Goal: Task Accomplishment & Management: Use online tool/utility

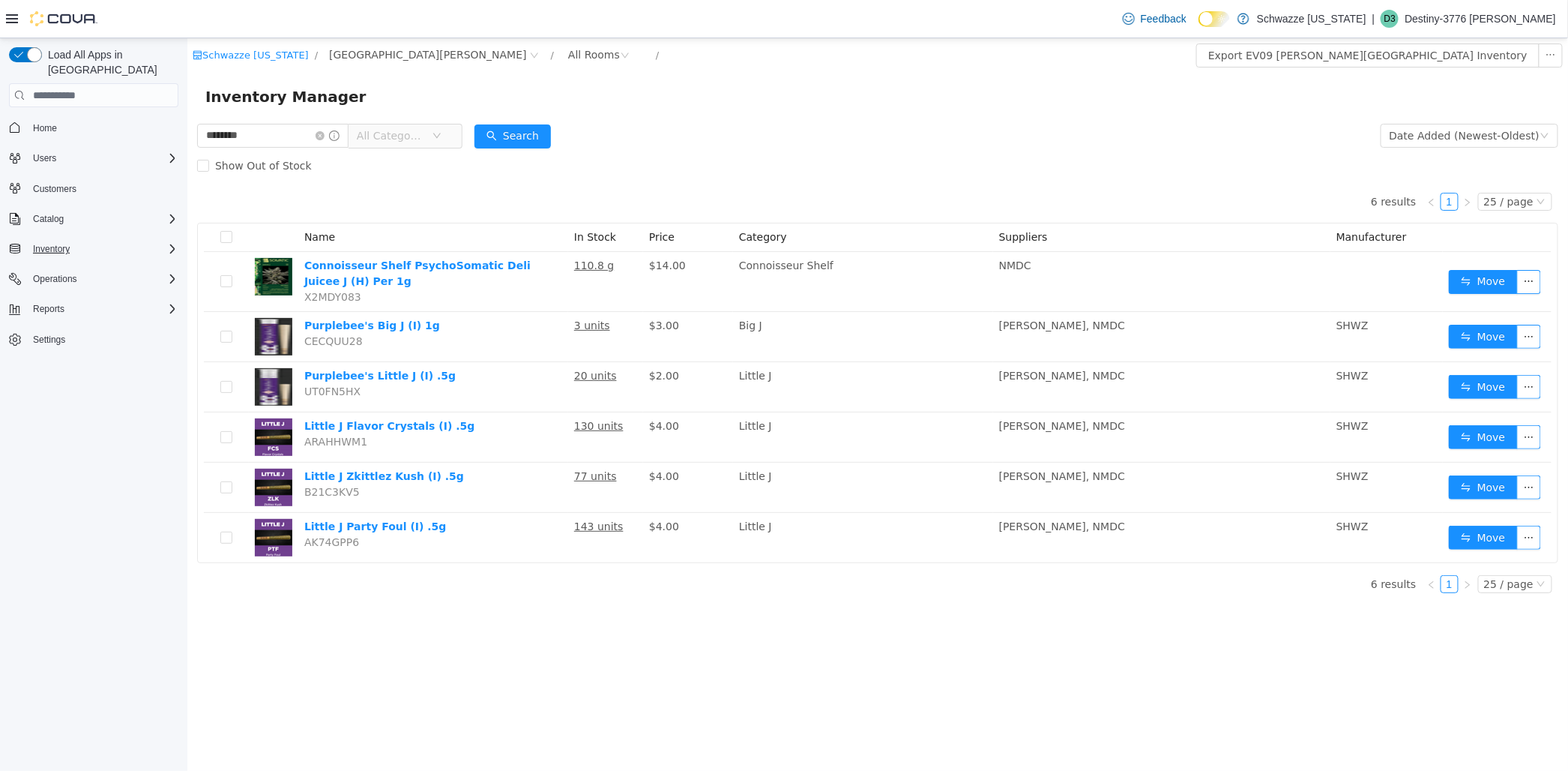
click at [165, 242] on button "Inventory" at bounding box center [94, 249] width 182 height 21
click at [156, 300] on div "Reports" at bounding box center [102, 309] width 152 height 18
click at [44, 408] on span "Reports" at bounding box center [43, 414] width 32 height 12
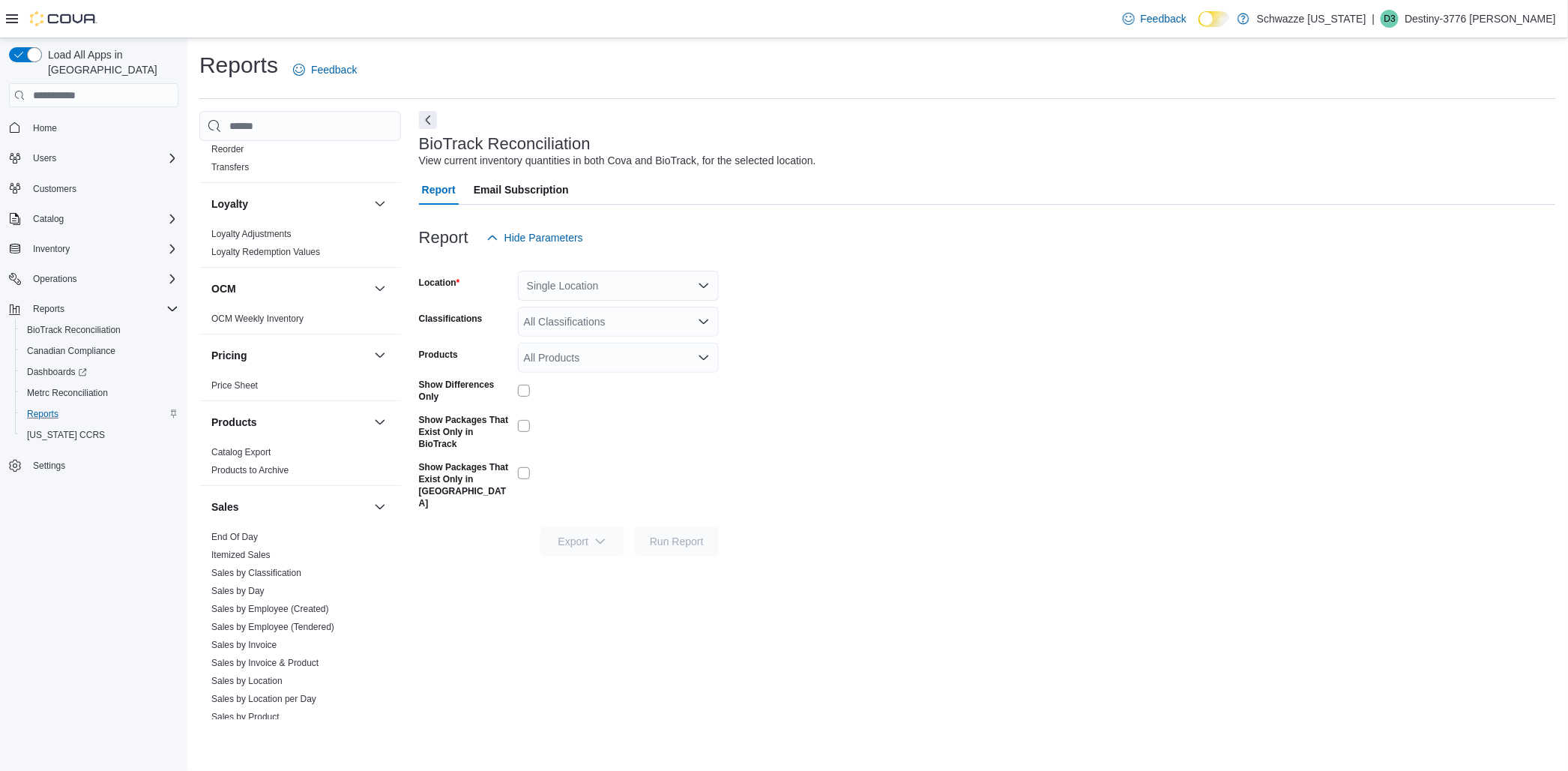
scroll to position [833, 0]
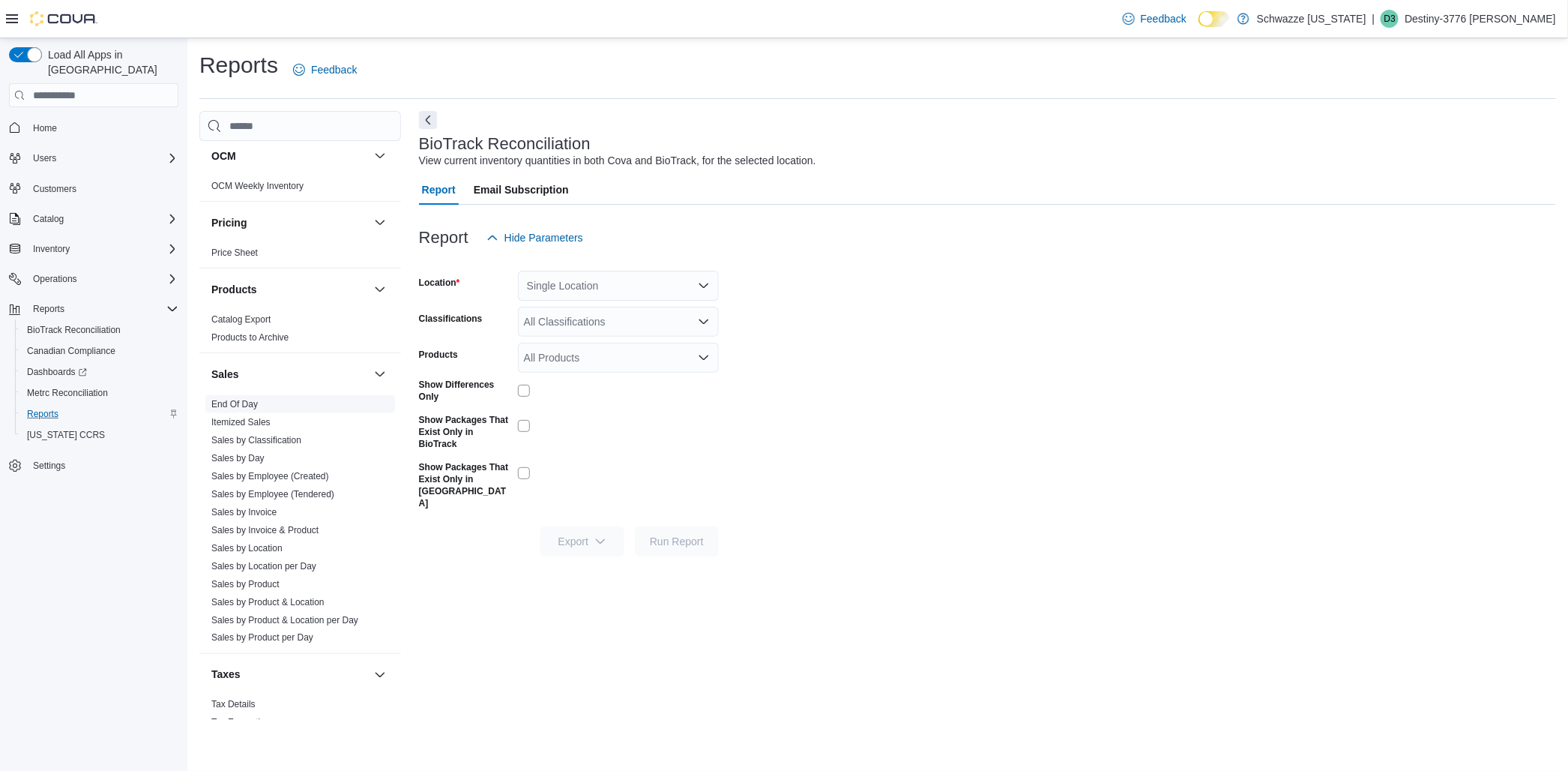
click at [248, 405] on link "End Of Day" at bounding box center [234, 404] width 47 height 10
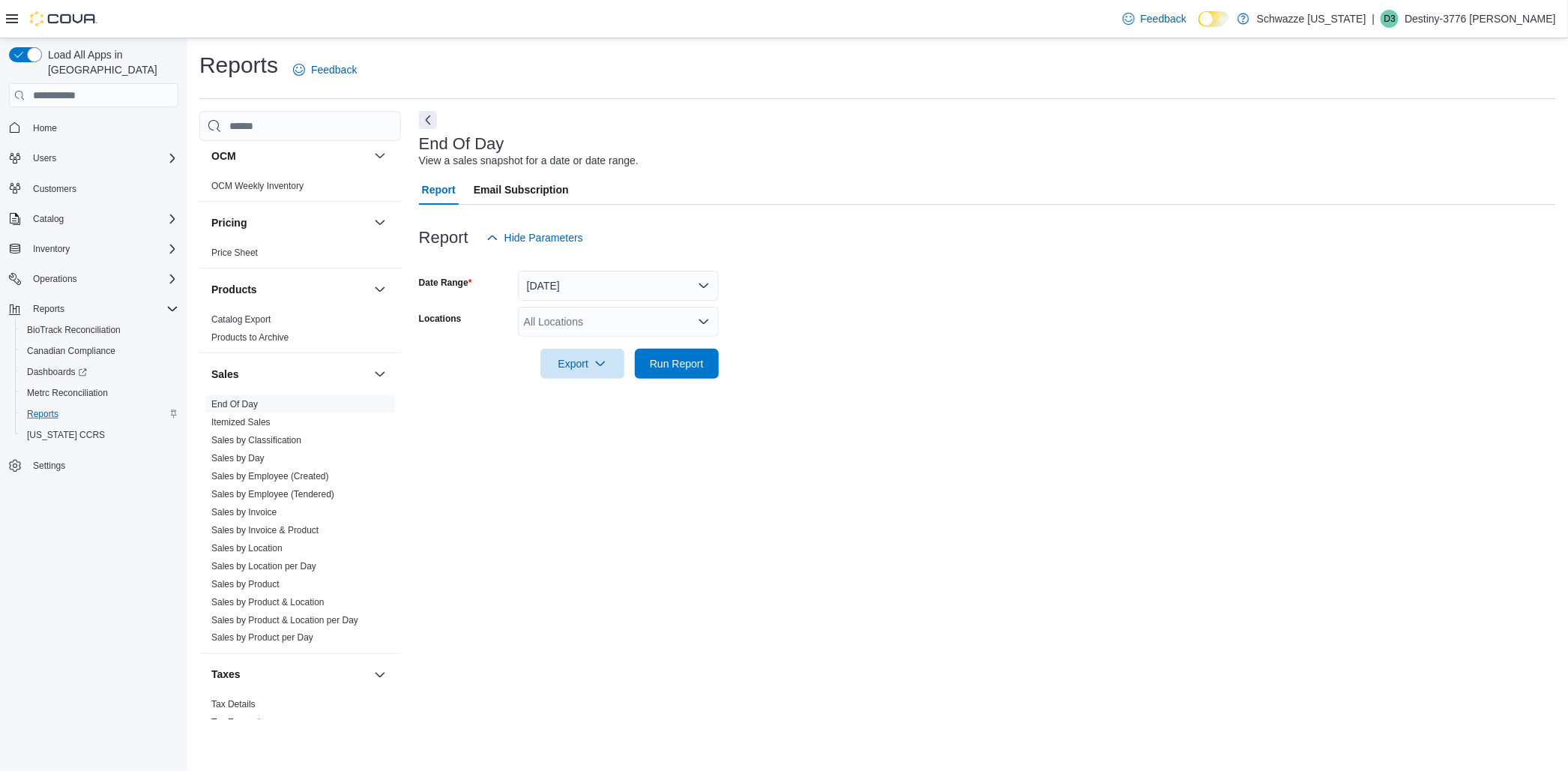
click at [651, 315] on div "All Locations" at bounding box center [618, 322] width 201 height 30
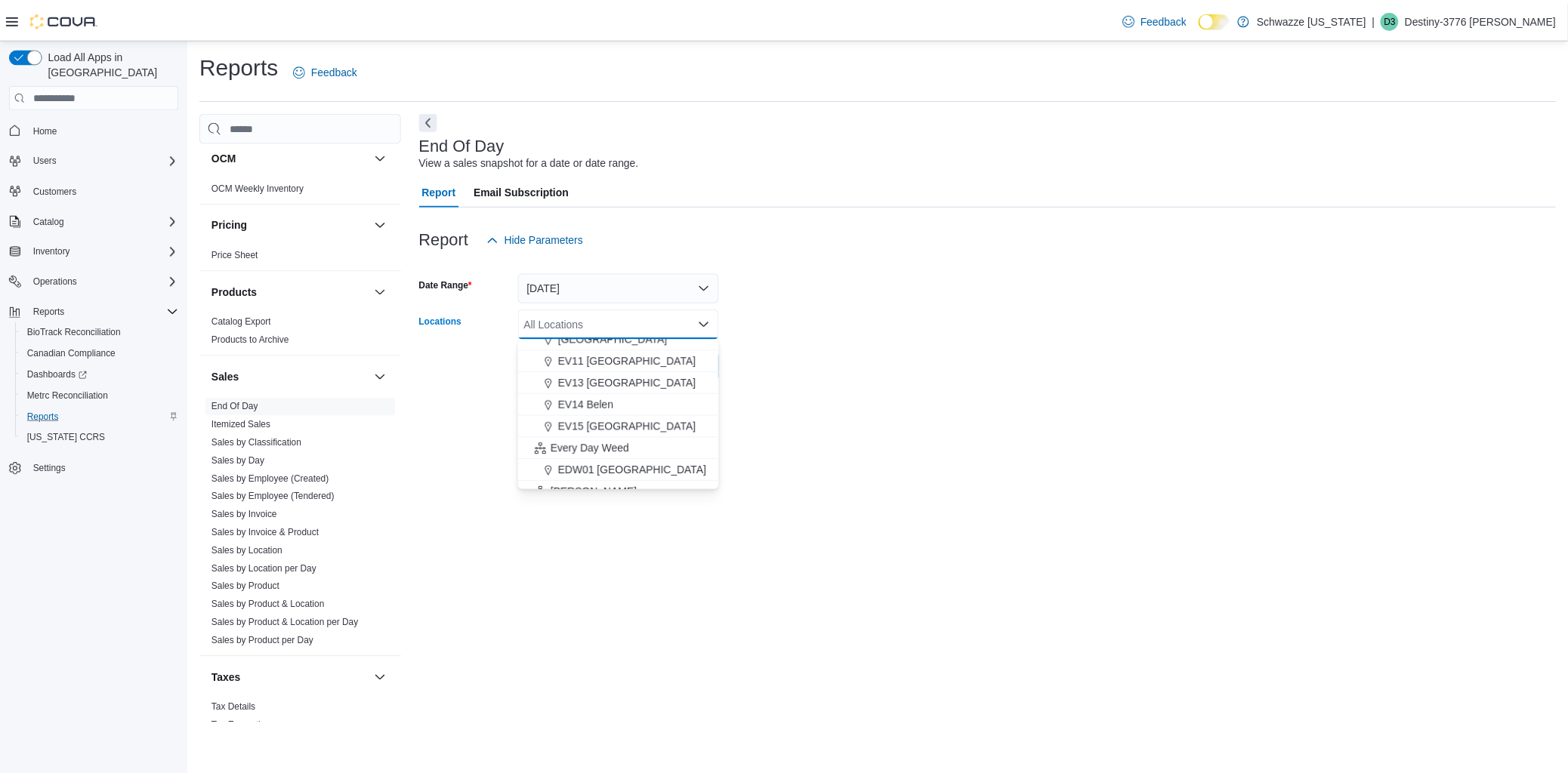
scroll to position [168, 0]
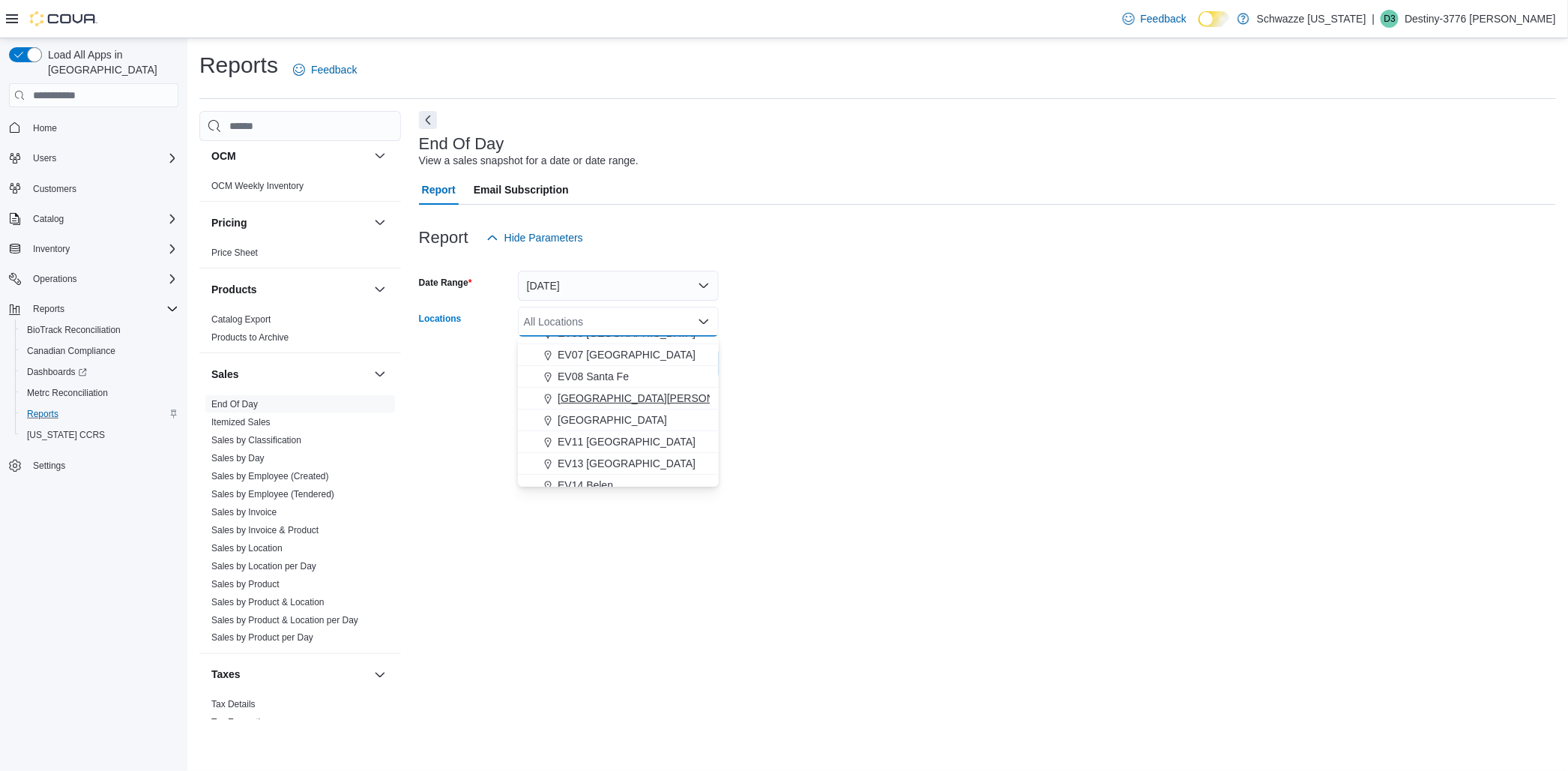
click at [650, 391] on span "[GEOGRAPHIC_DATA][PERSON_NAME]" at bounding box center [655, 398] width 196 height 15
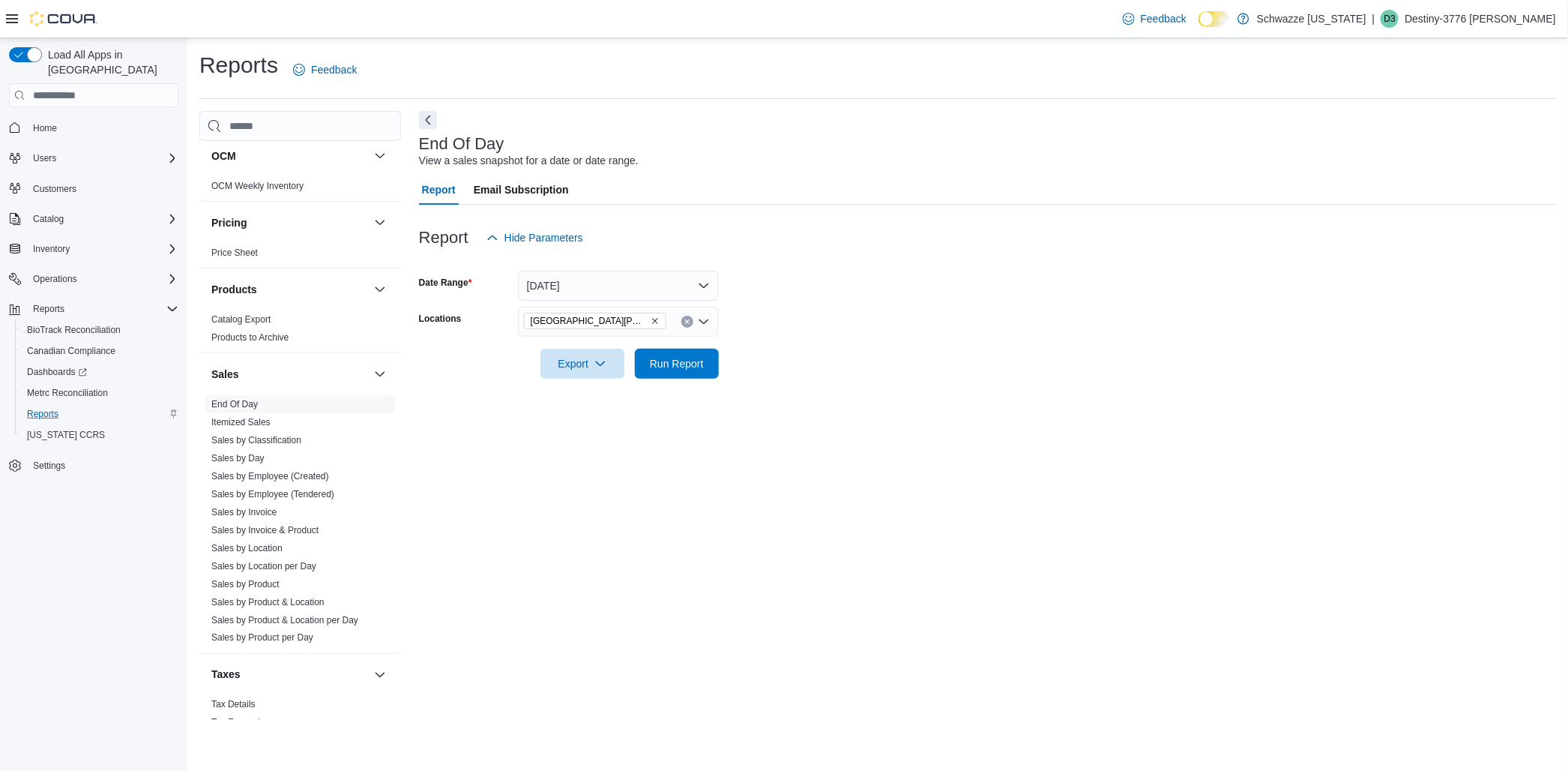
click at [1109, 332] on form "Date Range [DATE] Locations [GEOGRAPHIC_DATA][PERSON_NAME] Export Run Report" at bounding box center [987, 315] width 1137 height 126
click at [677, 366] on span "Run Report" at bounding box center [677, 363] width 54 height 15
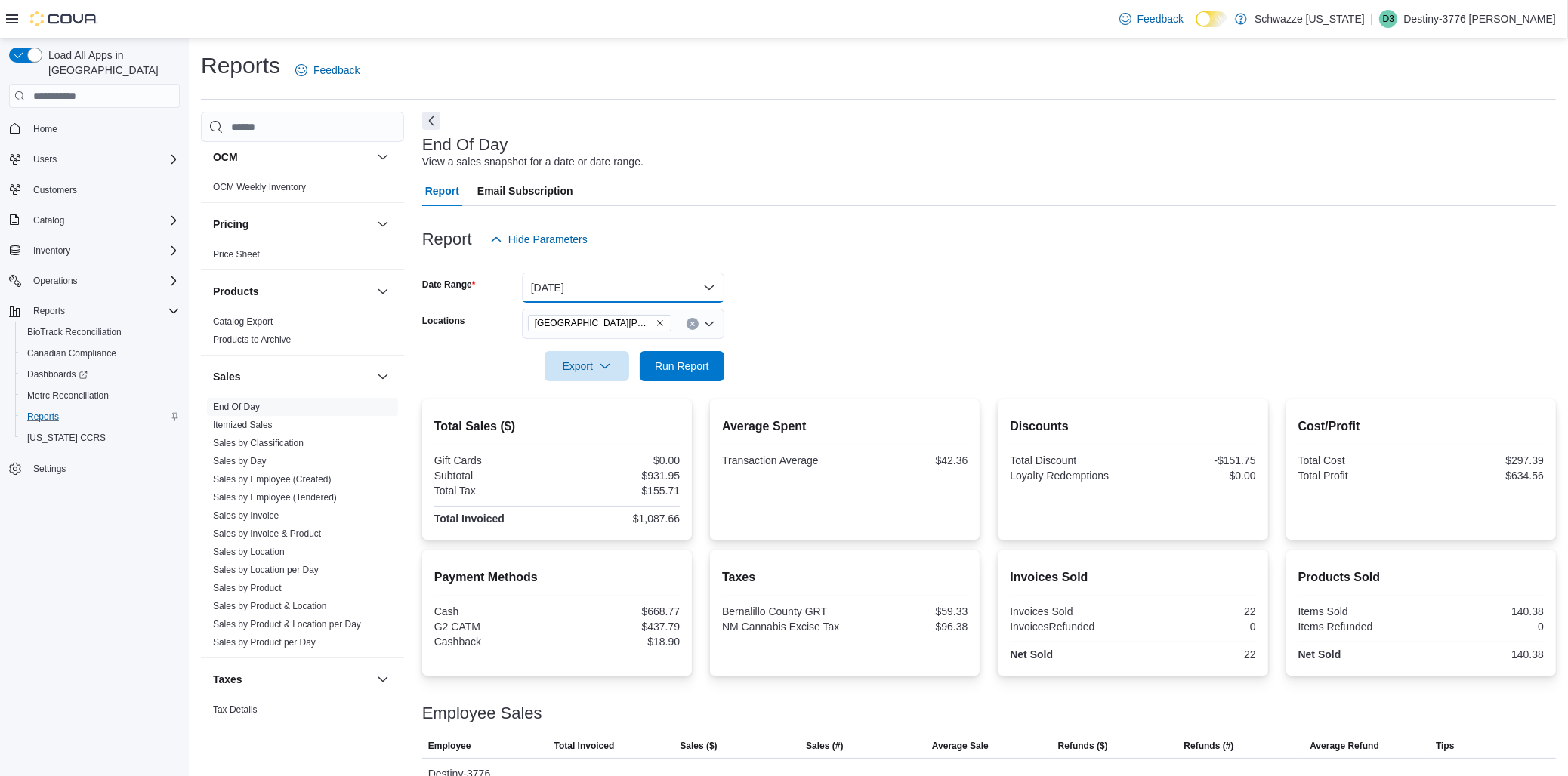
click at [717, 295] on button "[DATE]" at bounding box center [623, 288] width 202 height 30
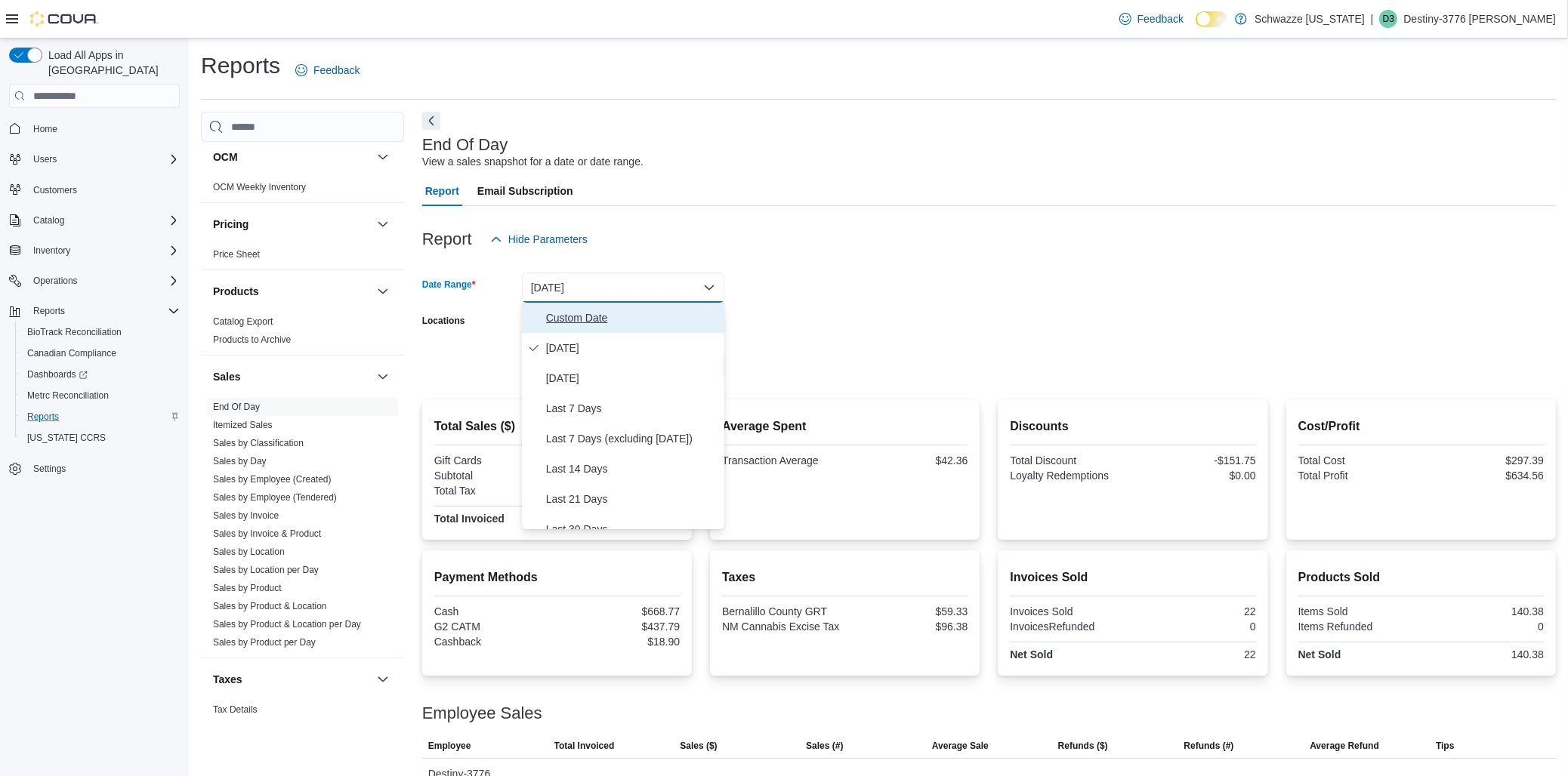
click at [592, 329] on button "Custom Date" at bounding box center [623, 318] width 202 height 30
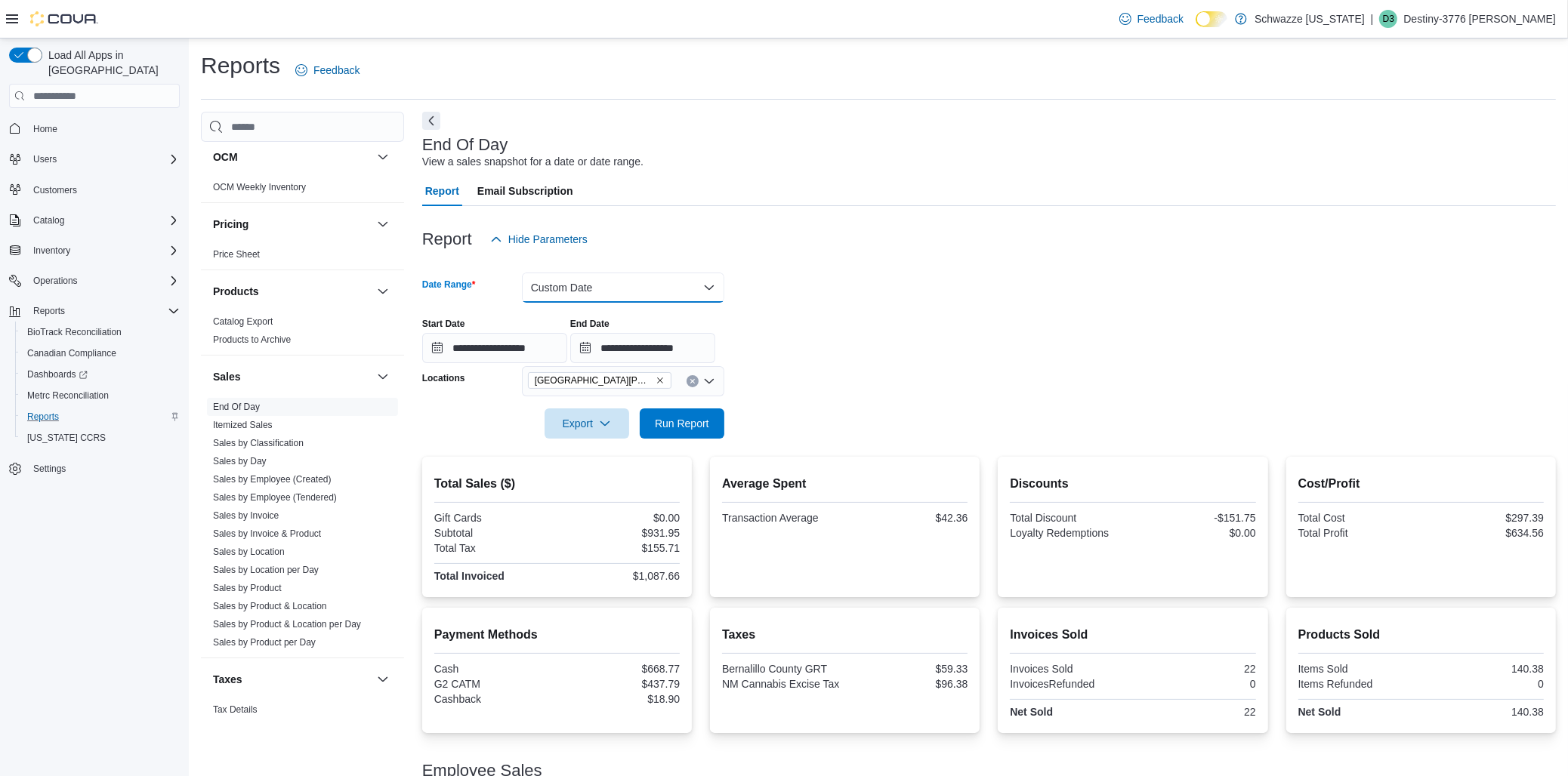
click at [696, 289] on button "Custom Date" at bounding box center [623, 288] width 202 height 30
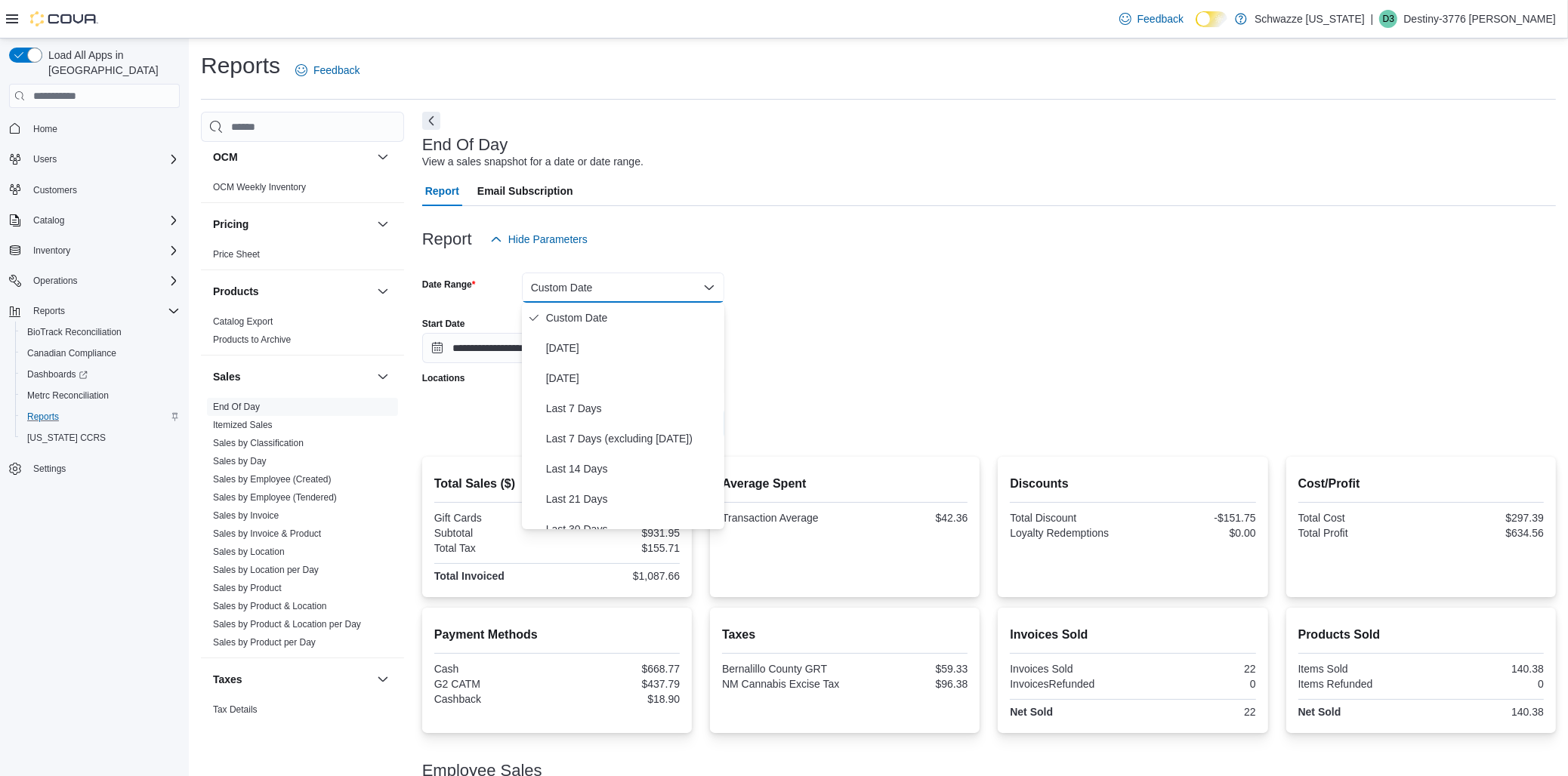
click at [1008, 251] on div "Report Hide Parameters" at bounding box center [989, 240] width 1134 height 30
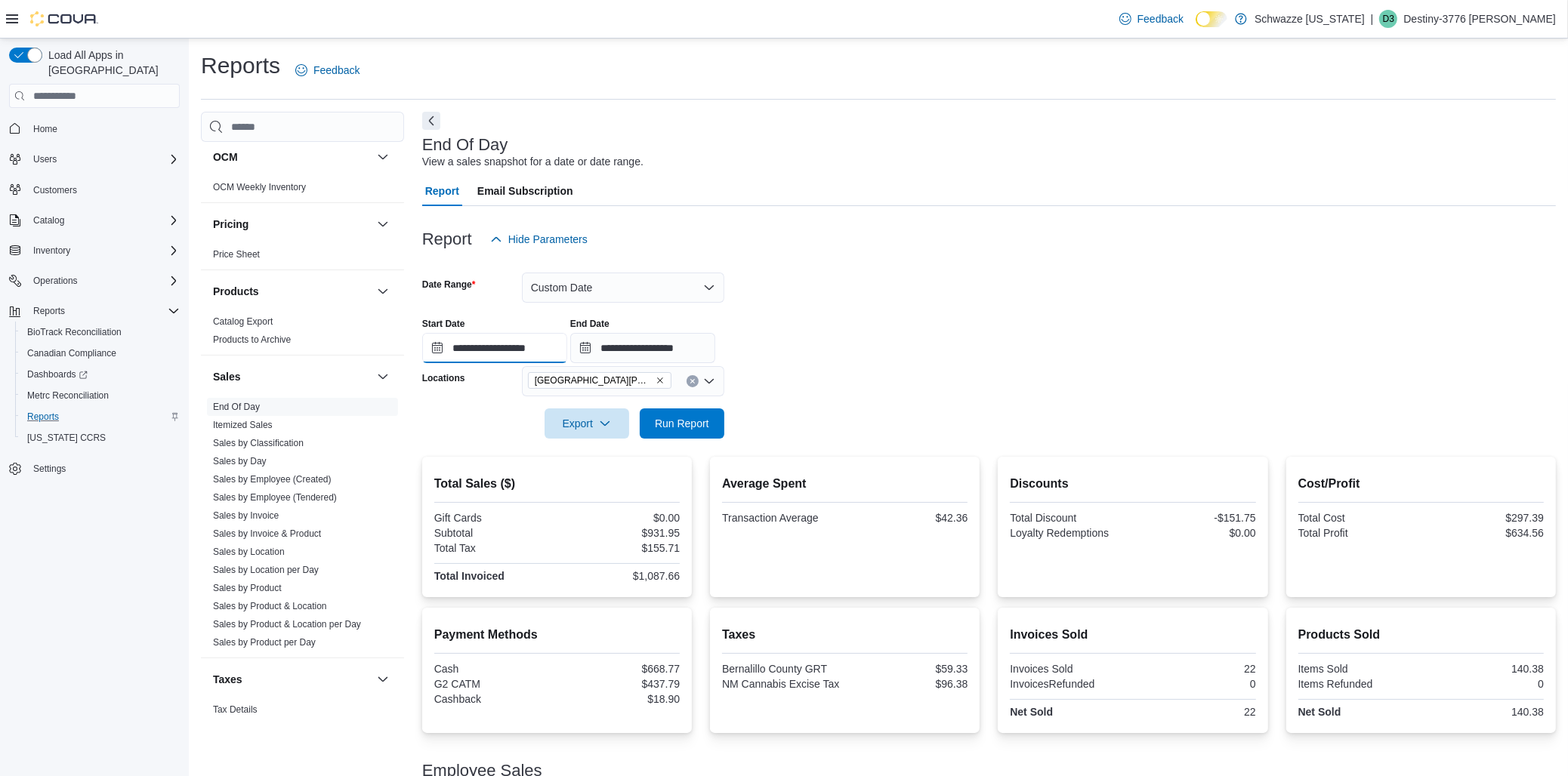
click at [436, 351] on input "**********" at bounding box center [494, 348] width 145 height 30
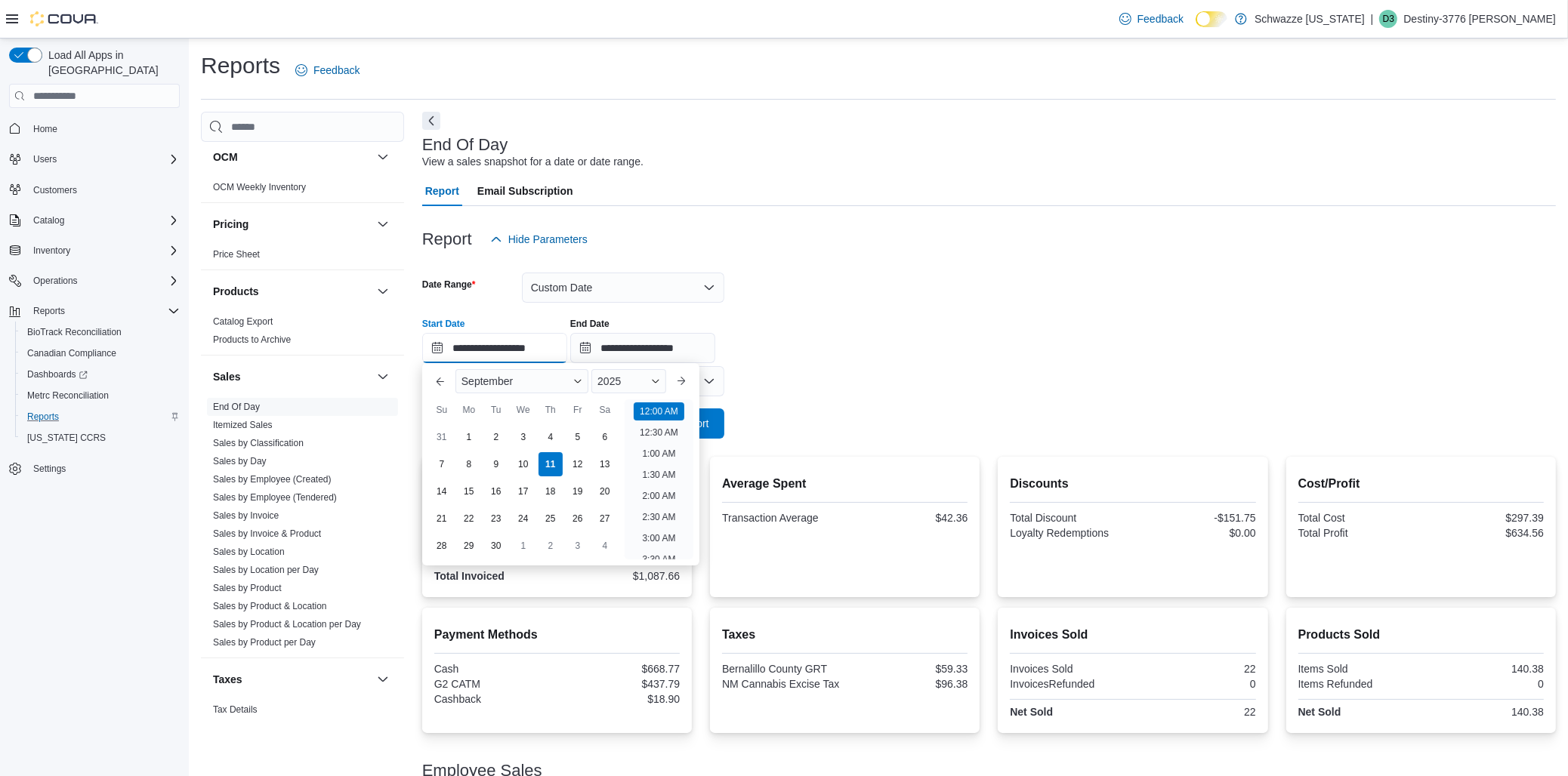
scroll to position [47, 0]
click at [555, 436] on div "4" at bounding box center [550, 437] width 26 height 26
type input "**********"
click at [605, 355] on input "**********" at bounding box center [642, 348] width 145 height 30
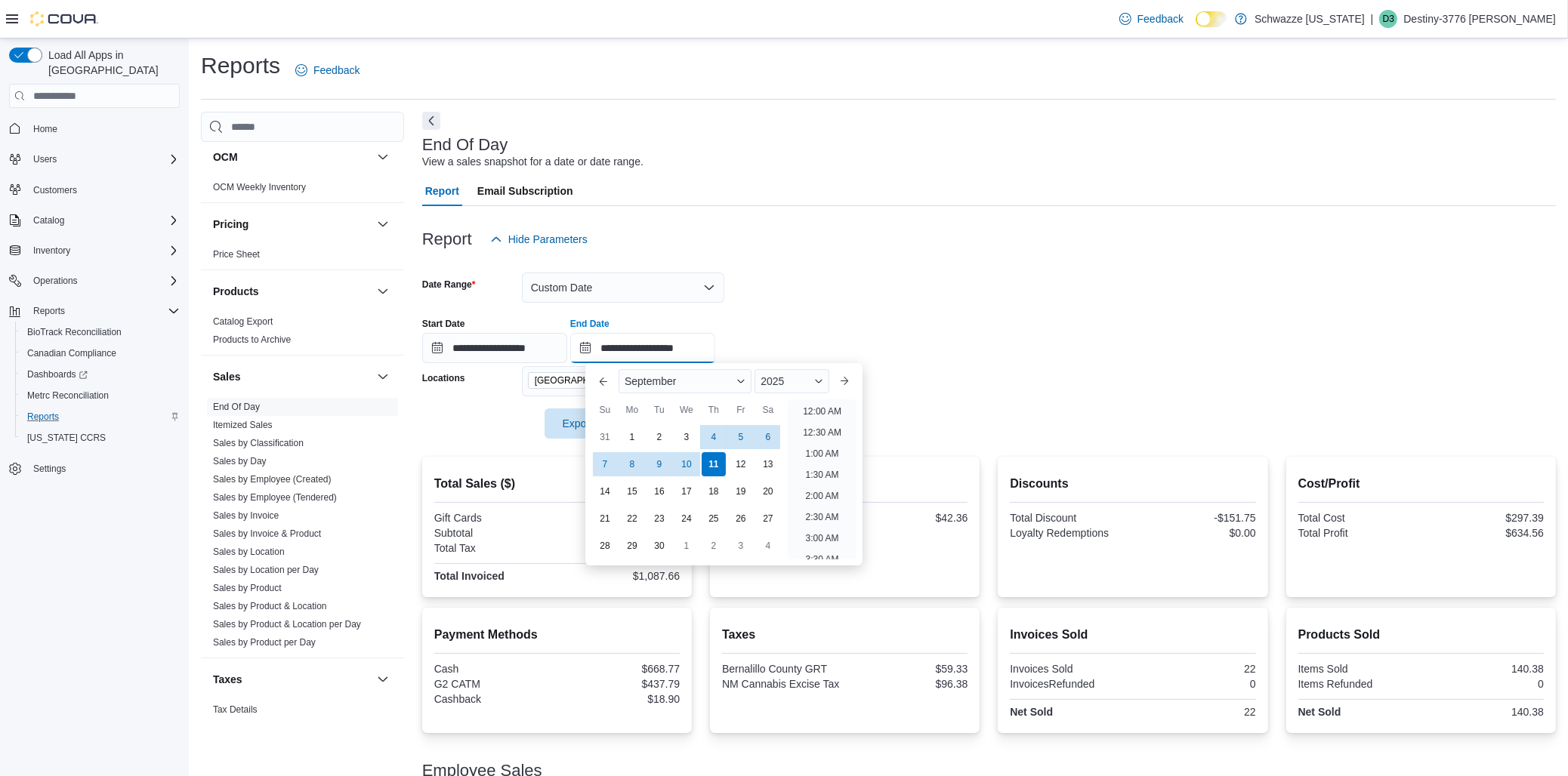
scroll to position [857, 0]
click at [717, 441] on div "4" at bounding box center [713, 437] width 26 height 26
type input "**********"
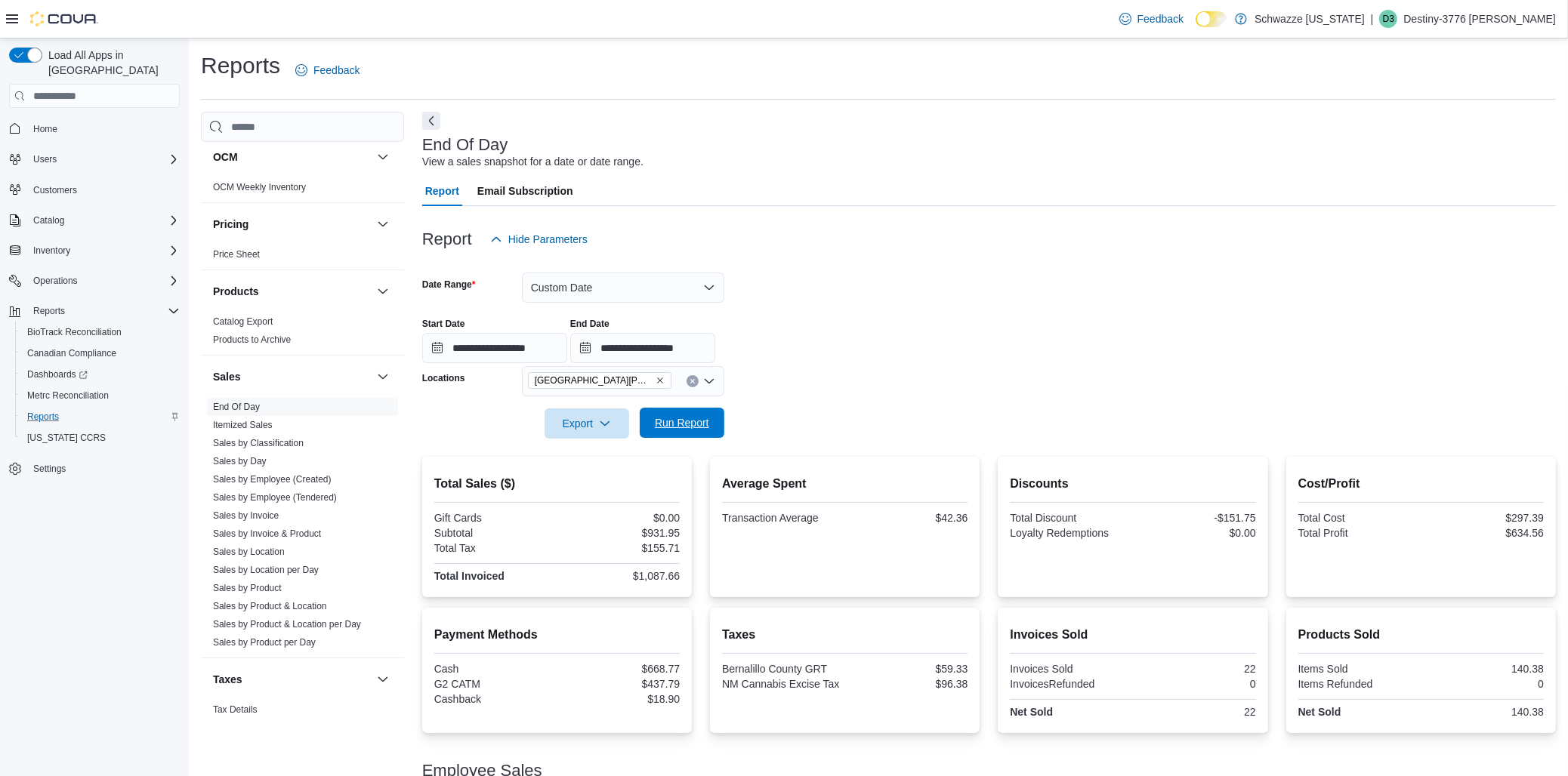
click at [689, 428] on span "Run Report" at bounding box center [682, 423] width 54 height 15
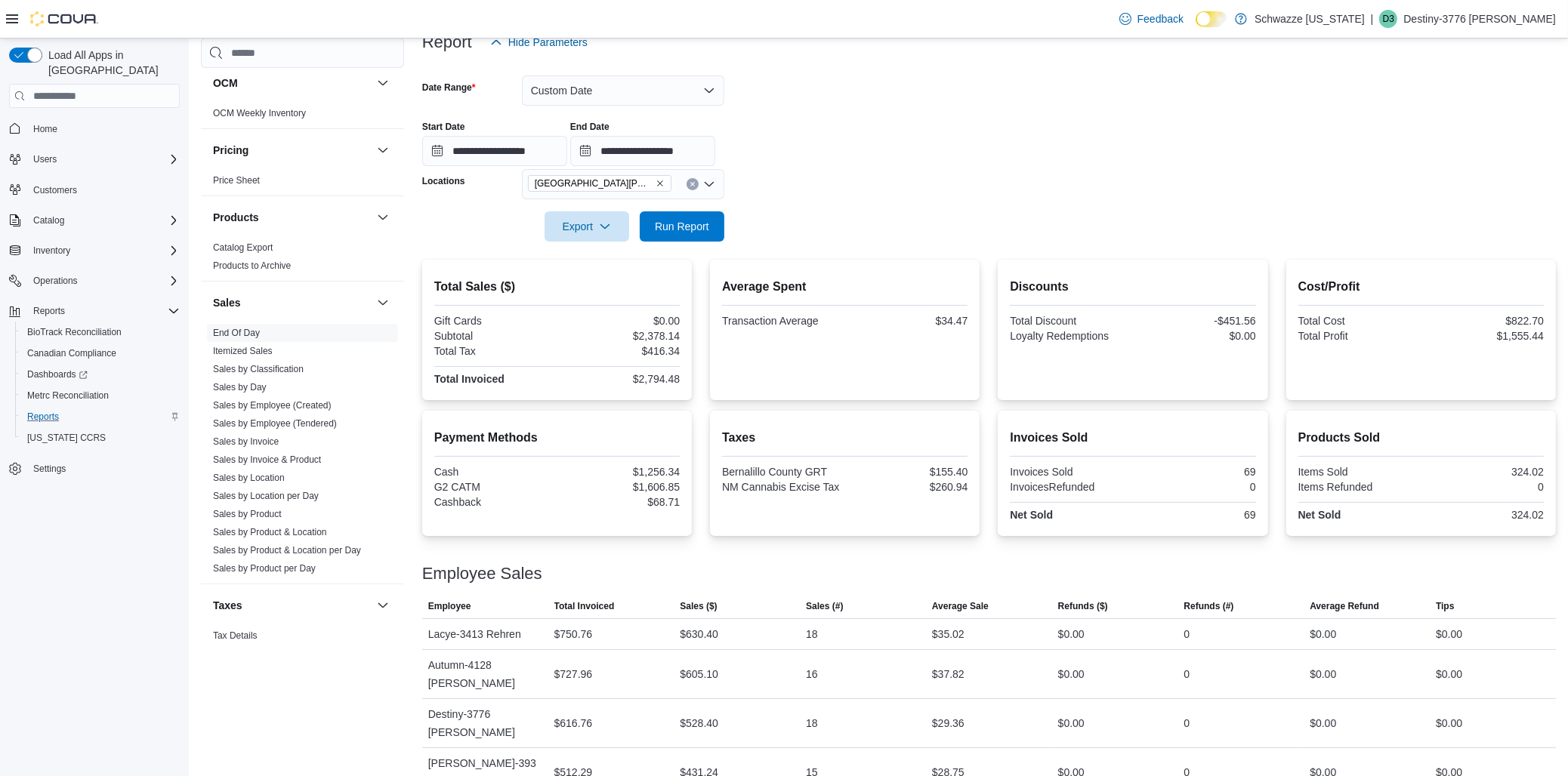
scroll to position [225, 0]
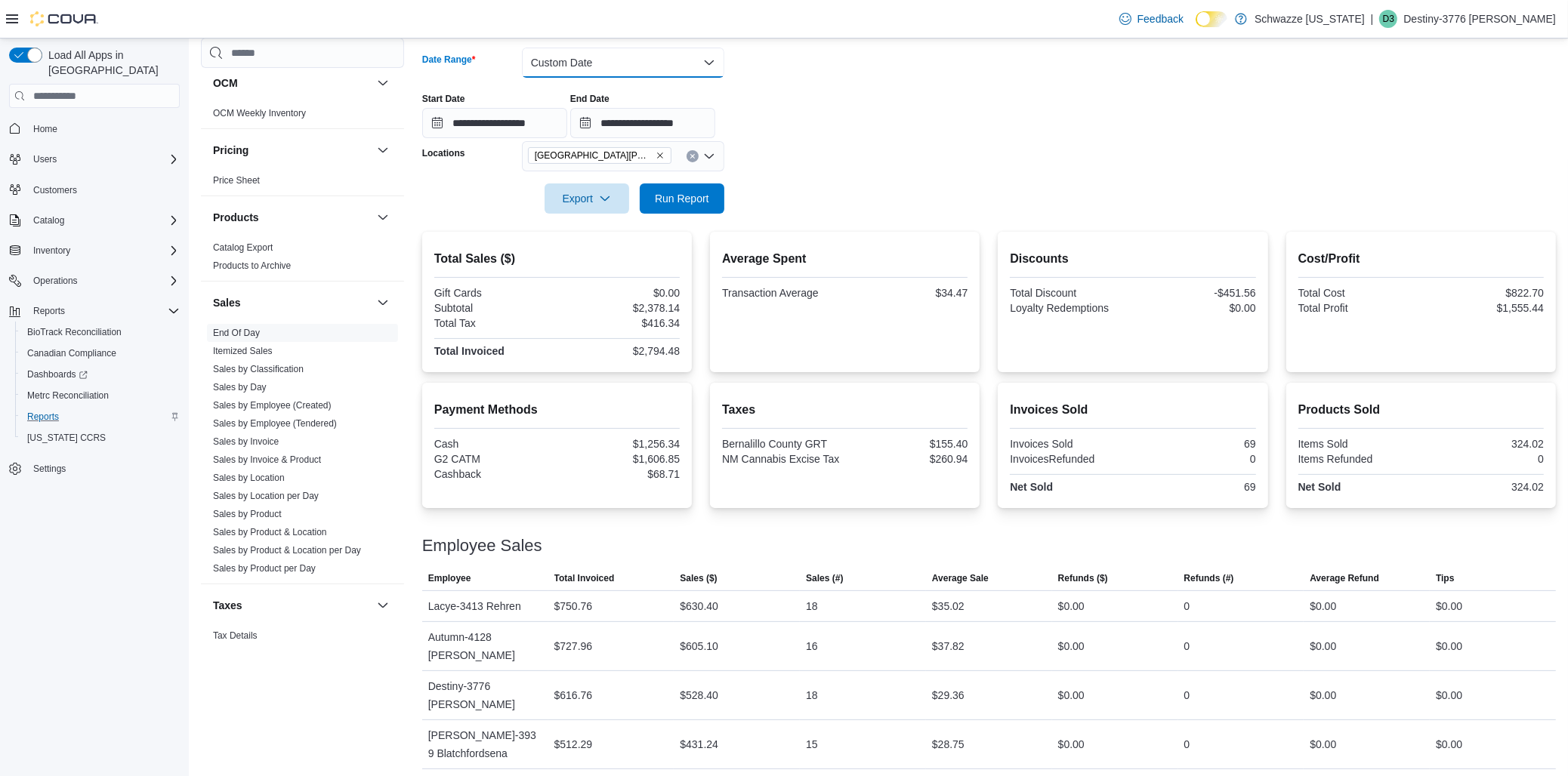
click at [699, 58] on button "Custom Date" at bounding box center [623, 63] width 202 height 30
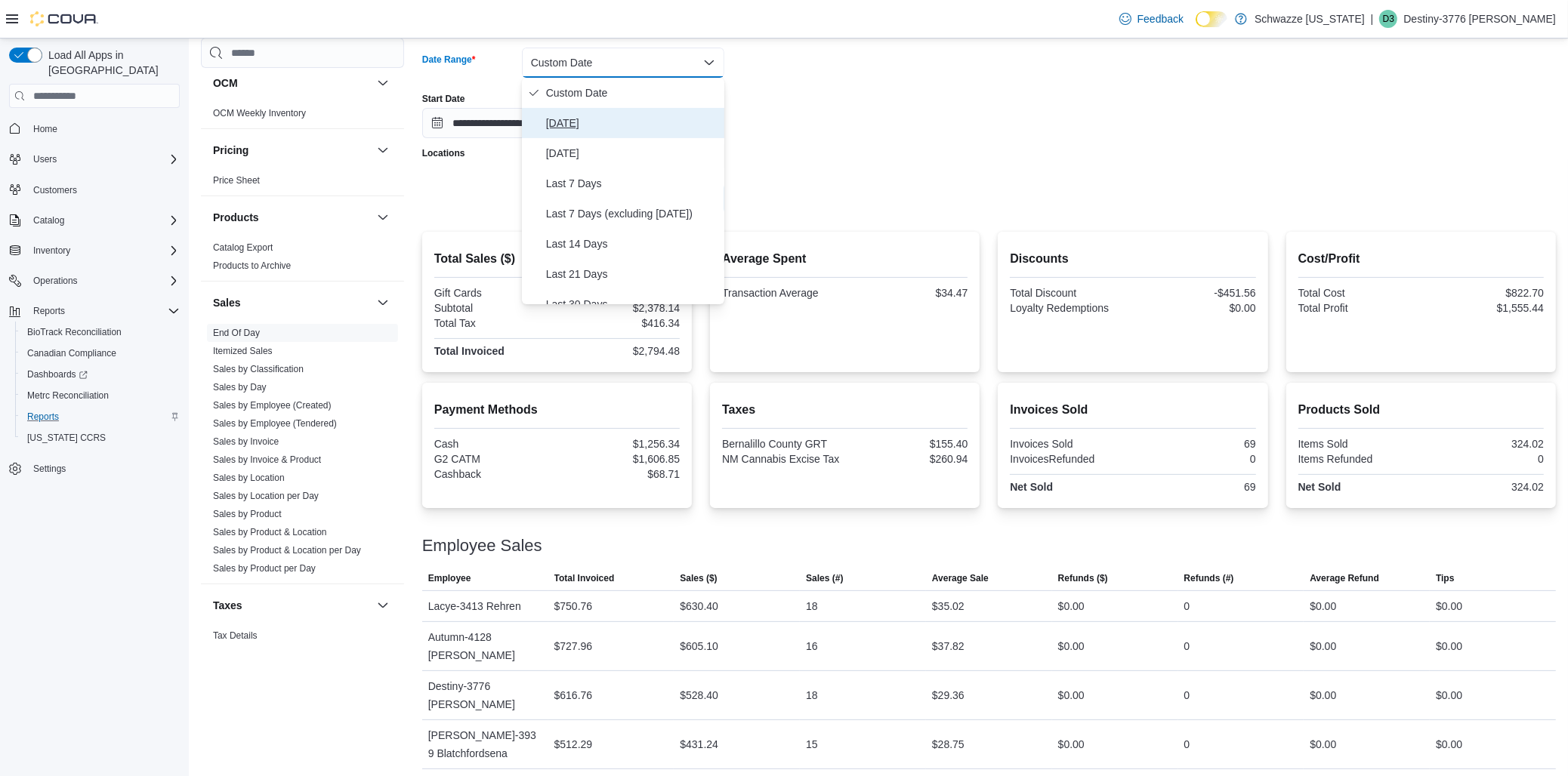
click at [648, 109] on button "[DATE]" at bounding box center [623, 123] width 202 height 30
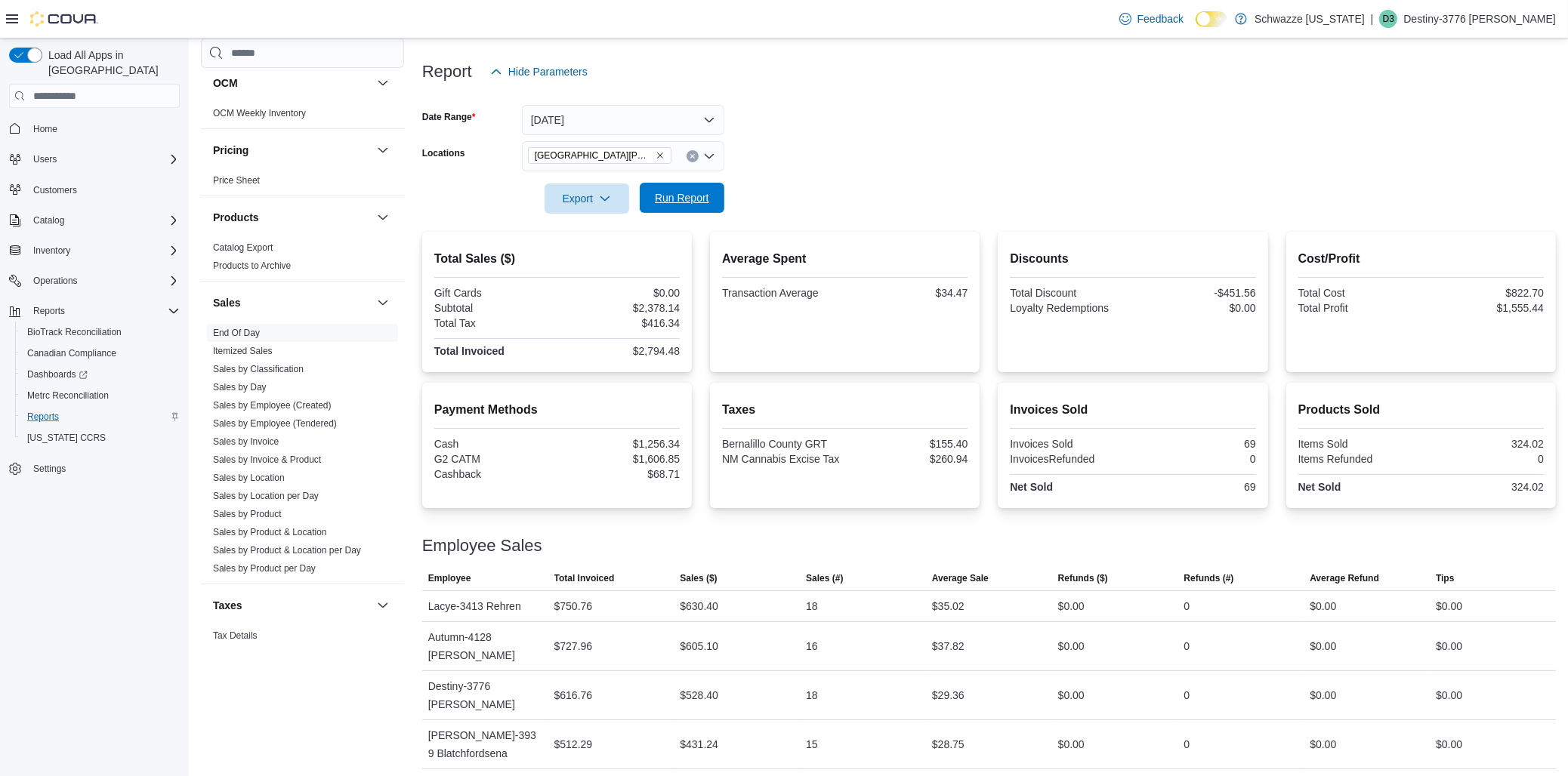
click at [707, 204] on span "Run Report" at bounding box center [682, 197] width 54 height 15
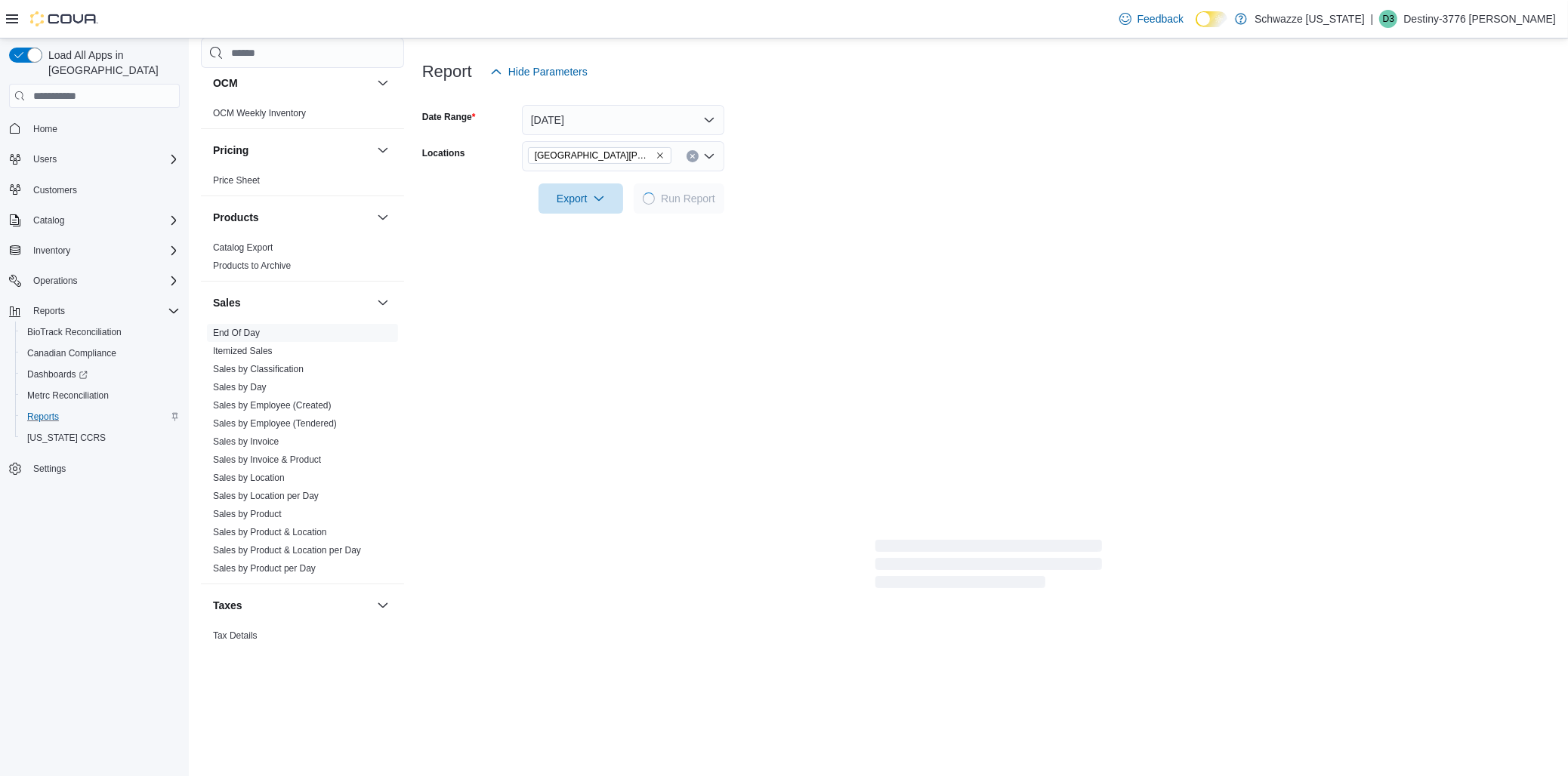
scroll to position [75, 0]
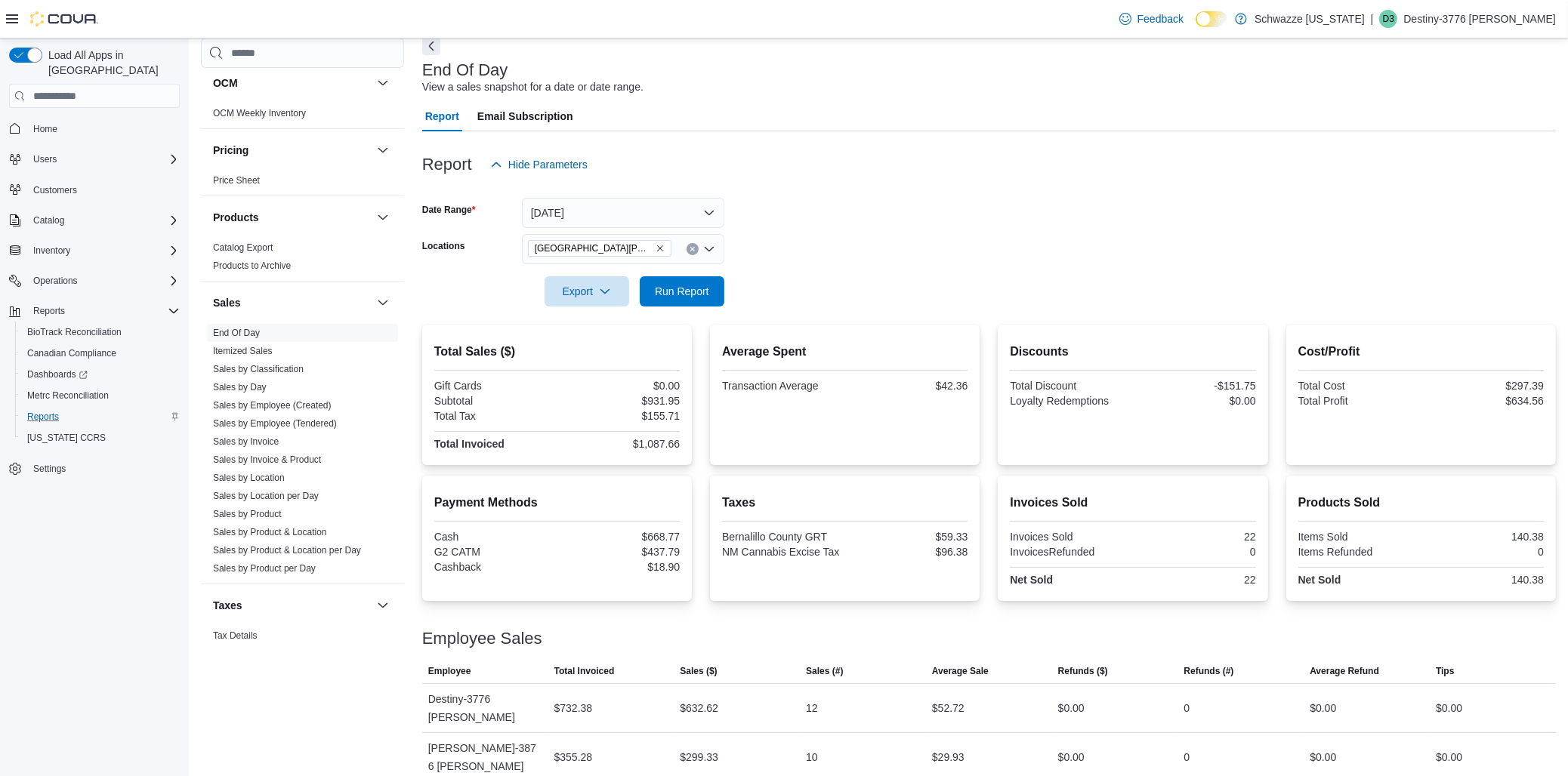
click at [707, 311] on div at bounding box center [989, 316] width 1134 height 18
click at [708, 296] on span "Run Report" at bounding box center [682, 290] width 54 height 15
click at [708, 297] on span "Run Report" at bounding box center [682, 290] width 54 height 15
drag, startPoint x: 666, startPoint y: 300, endPoint x: 680, endPoint y: 303, distance: 14.3
click at [668, 300] on span "Run Report" at bounding box center [681, 291] width 66 height 30
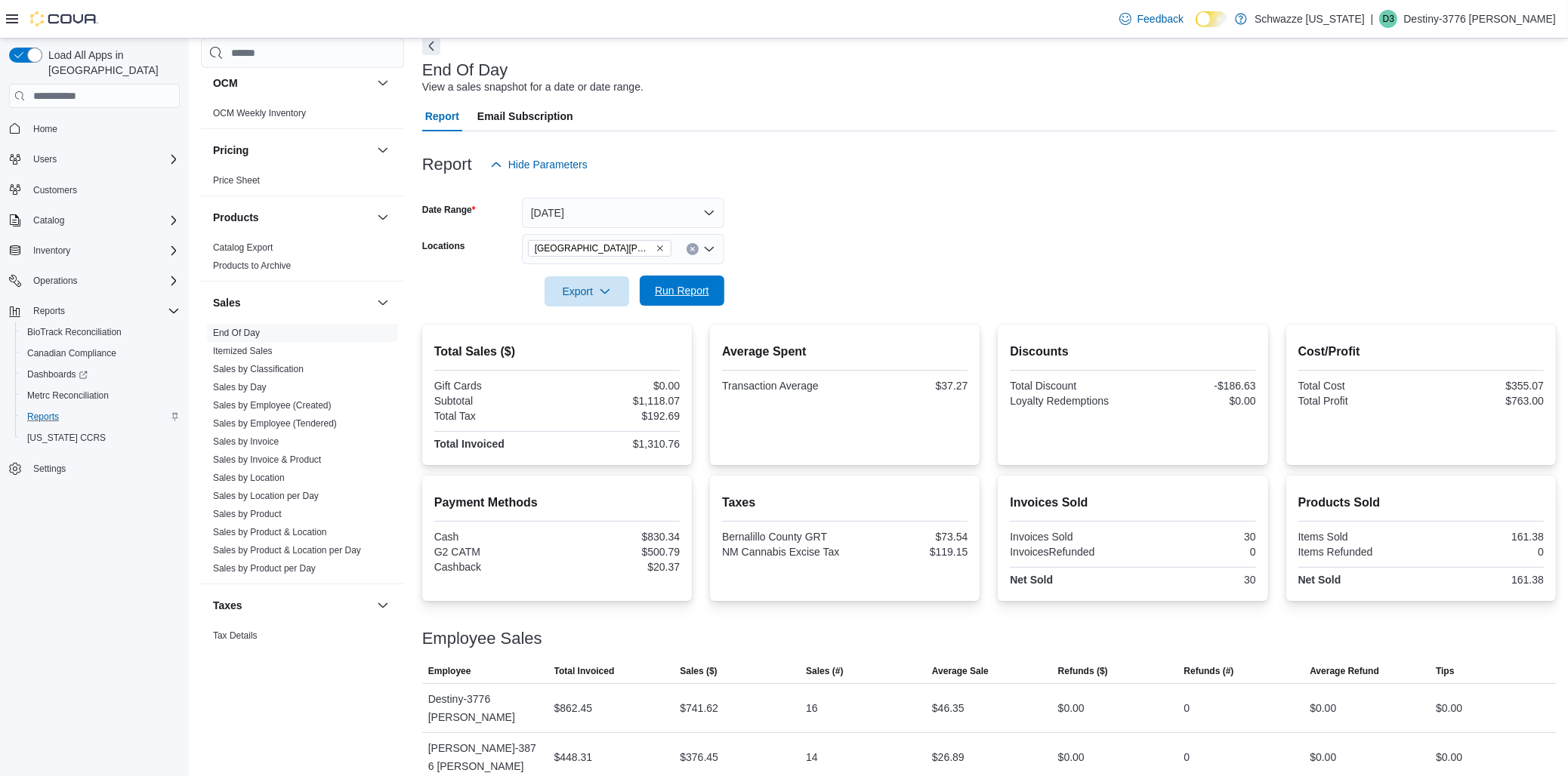
click at [712, 293] on span "Run Report" at bounding box center [681, 291] width 66 height 30
